Goal: Information Seeking & Learning: Find specific fact

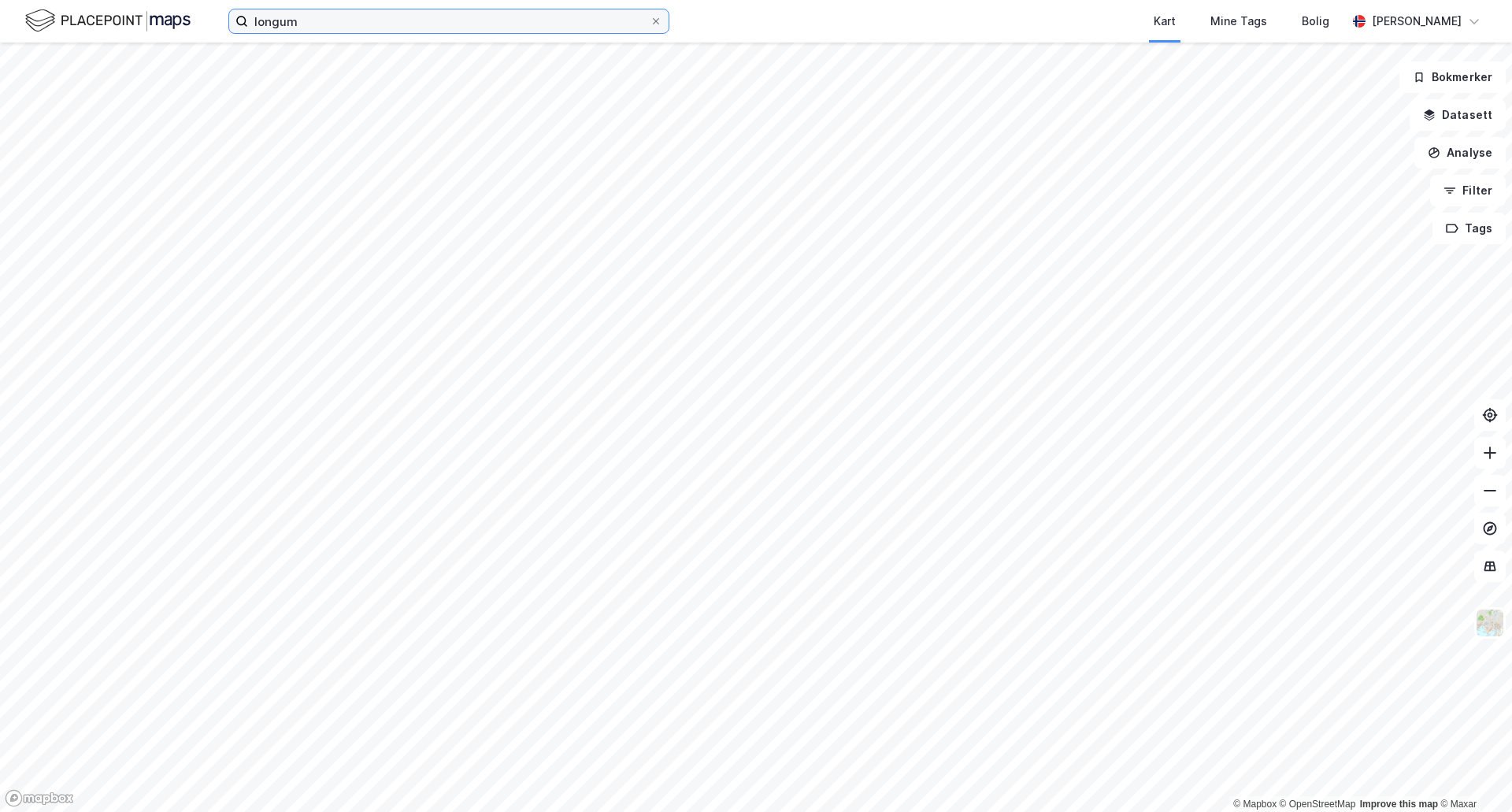
click at [321, 17] on input "longum" at bounding box center [448, 21] width 401 height 24
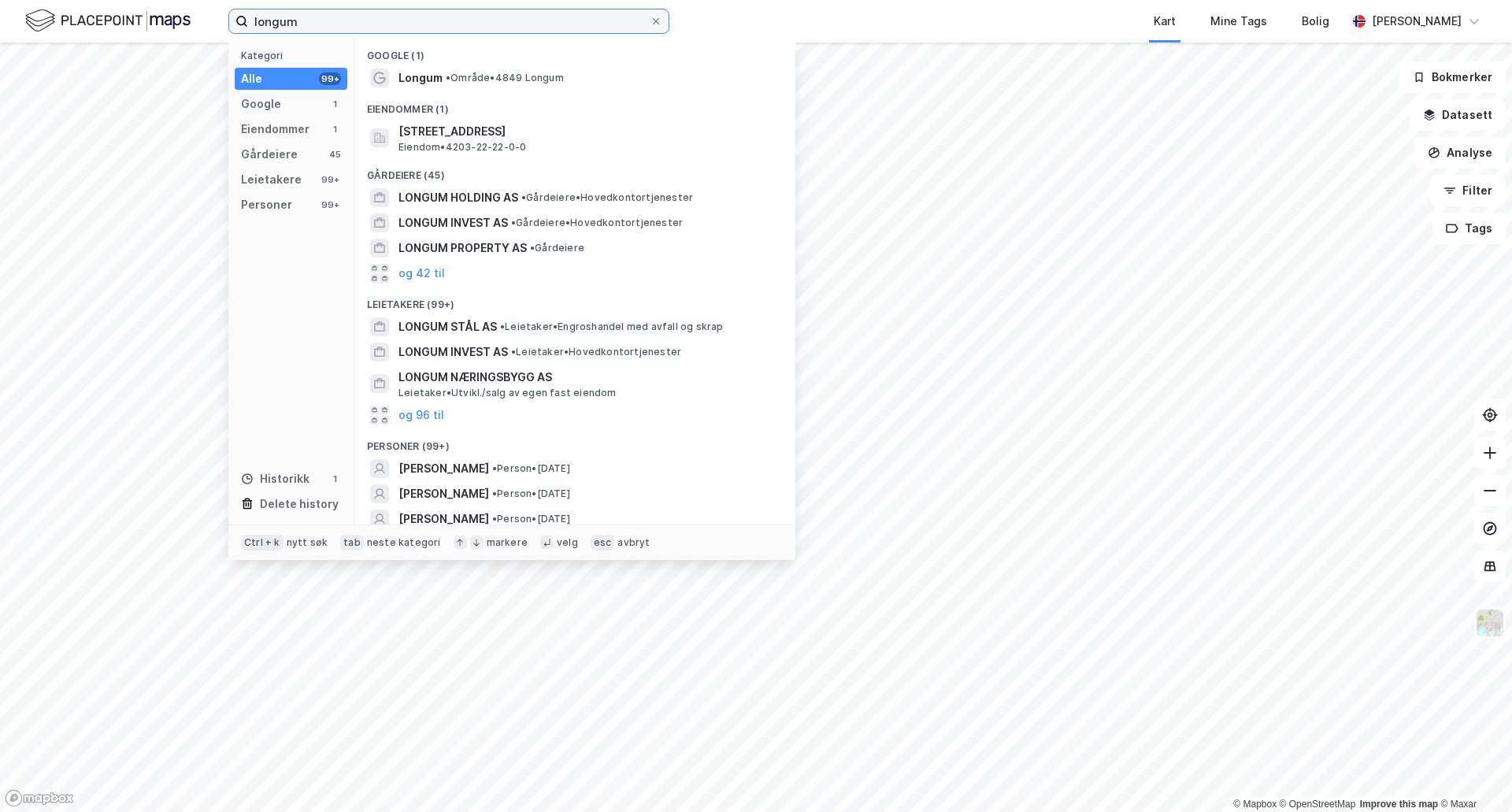
click at [321, 17] on input "longum" at bounding box center [448, 21] width 401 height 24
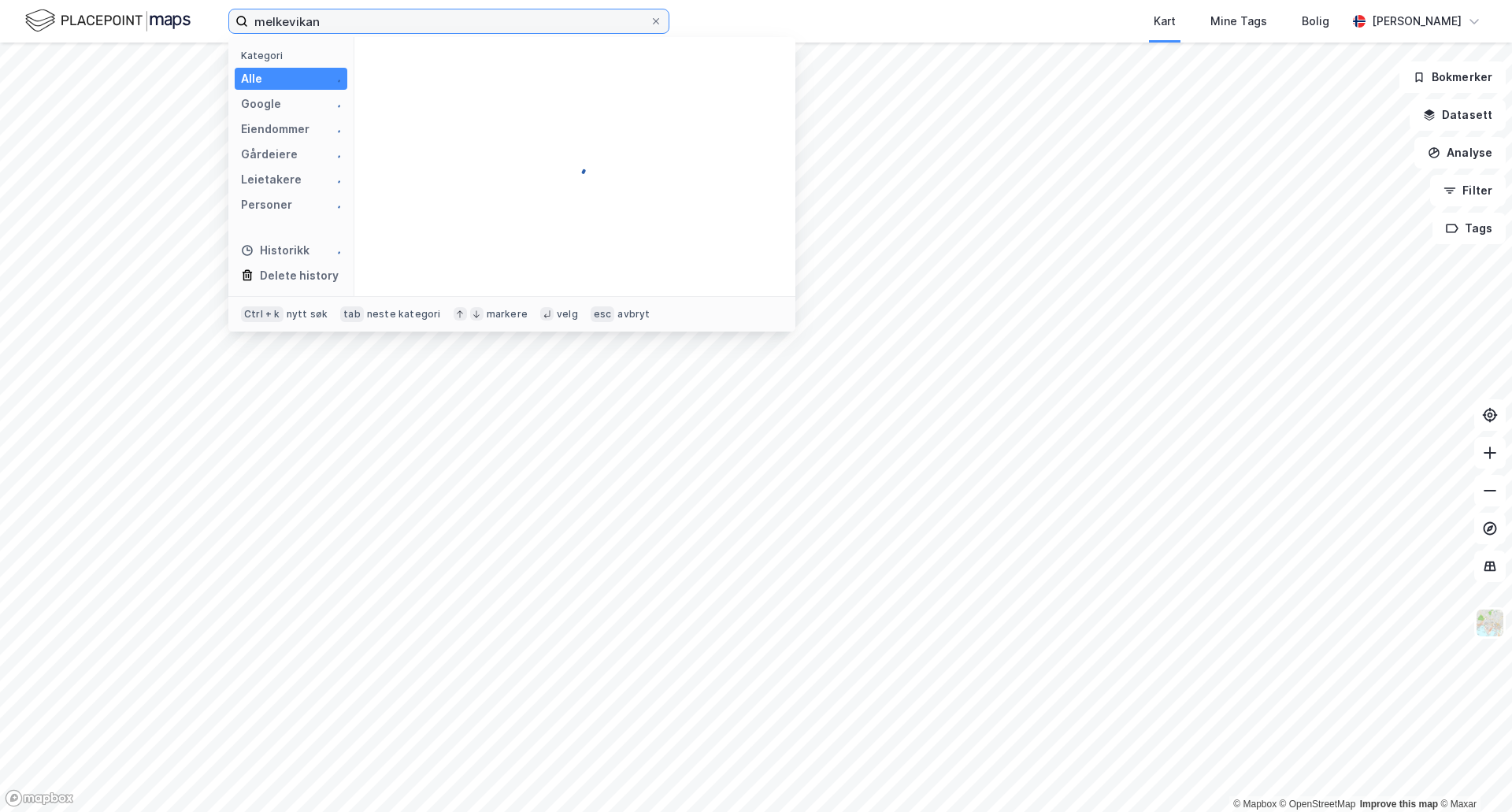
type input "melkevikan"
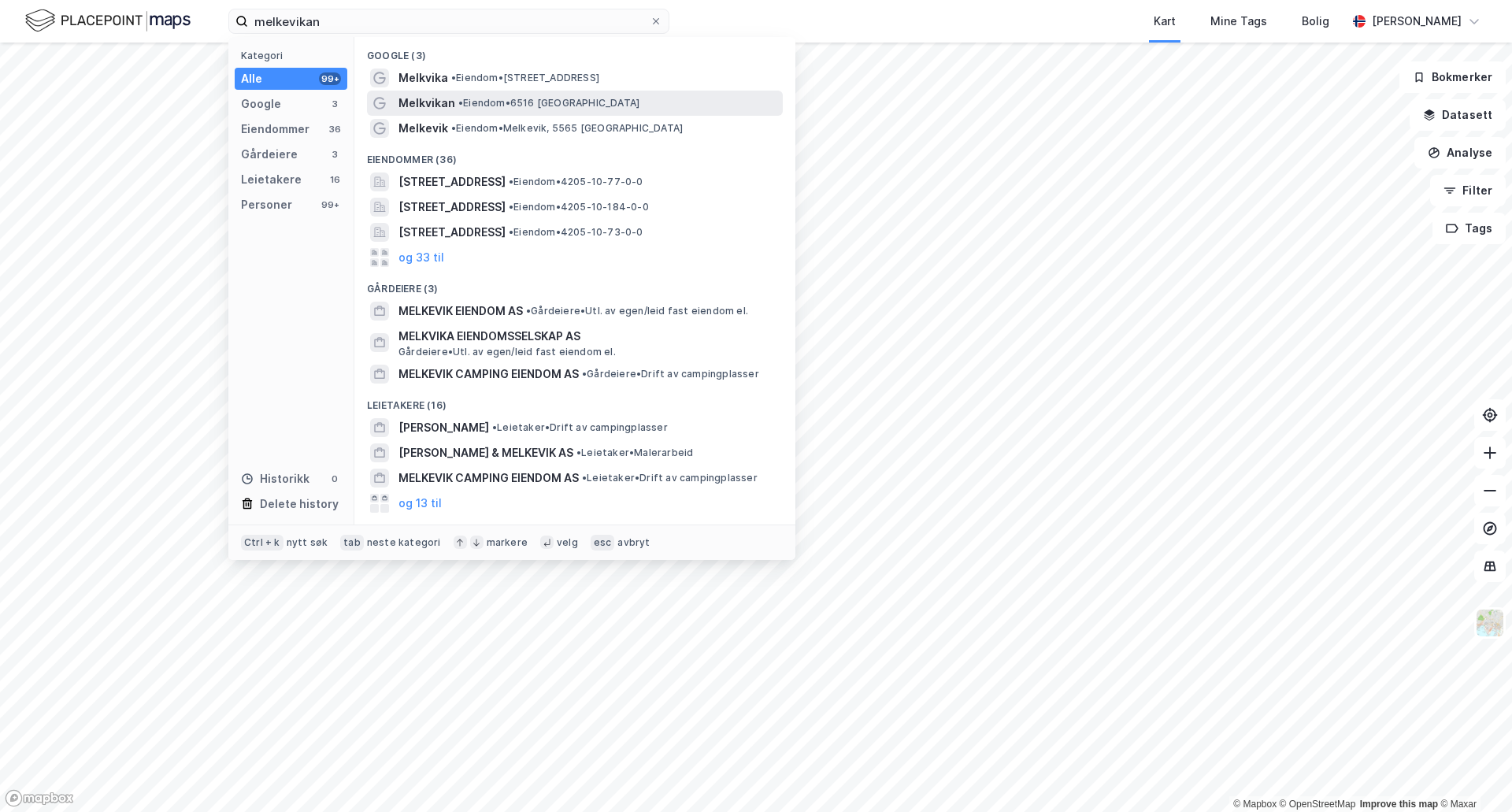
click at [453, 104] on div "[PERSON_NAME] • 6516 [GEOGRAPHIC_DATA]" at bounding box center [589, 103] width 382 height 19
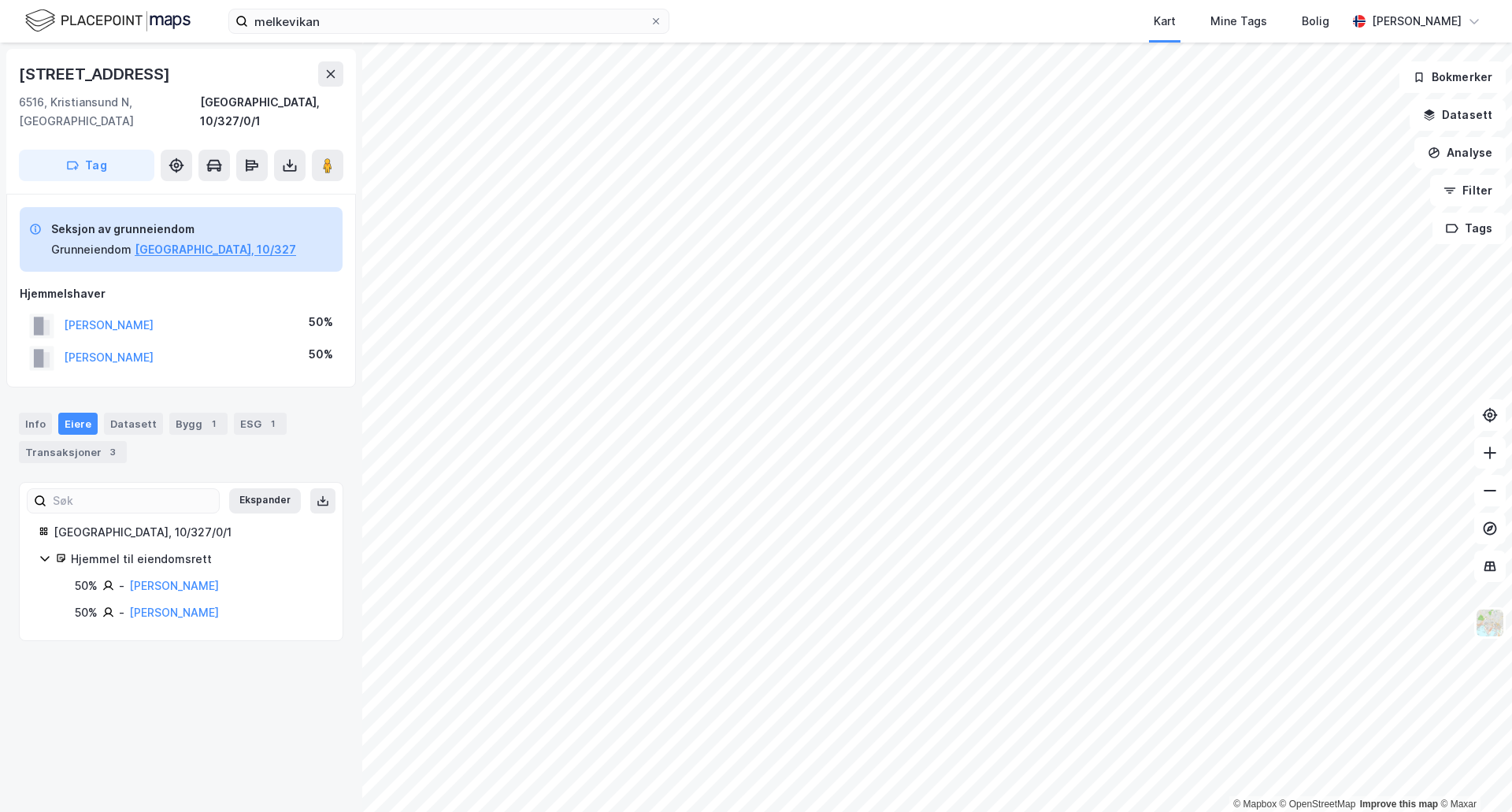
click at [1124, 811] on html "melkevikan Kart Mine Tags Bolig [PERSON_NAME] © Mapbox © OpenStreetMap Improve …" at bounding box center [756, 406] width 1512 height 812
